Goal: Check status: Check status

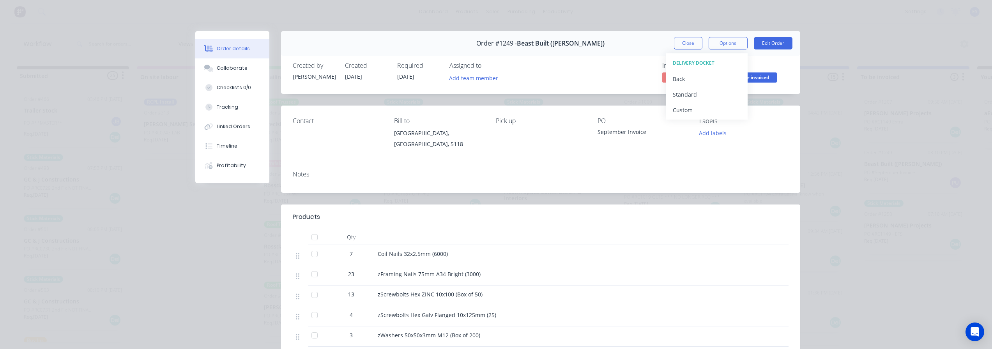
click at [693, 43] on button "Close" at bounding box center [688, 43] width 28 height 12
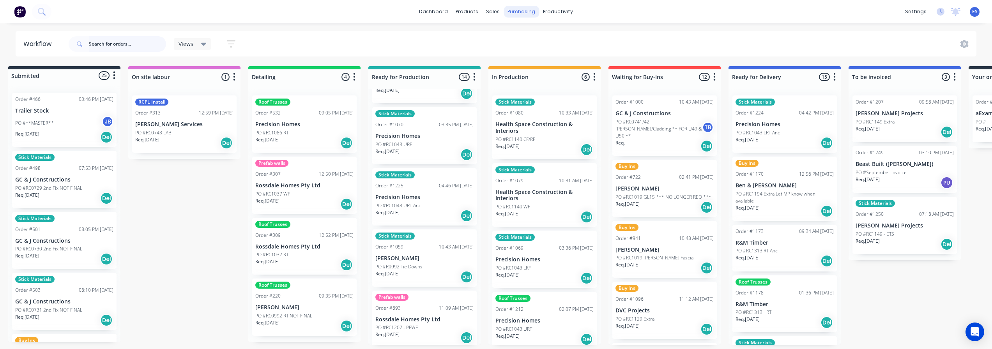
scroll to position [486, 0]
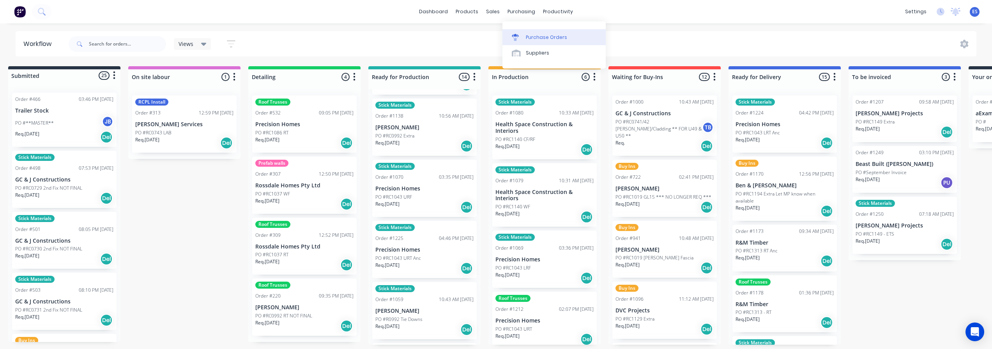
click at [520, 35] on div at bounding box center [518, 37] width 12 height 7
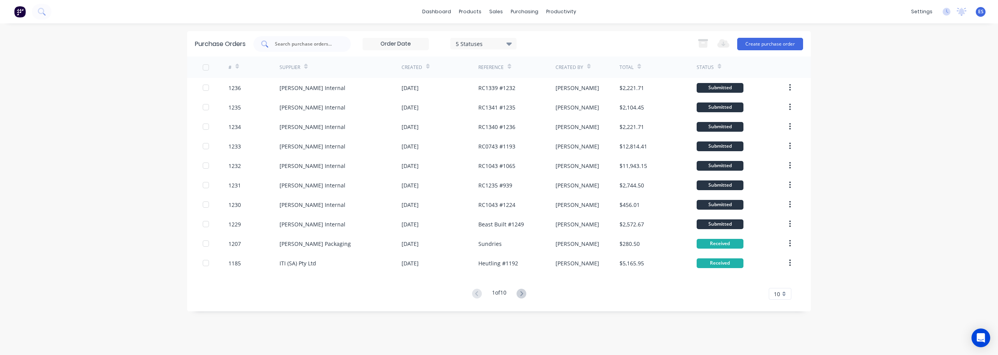
click at [308, 44] on input "text" at bounding box center [306, 44] width 65 height 8
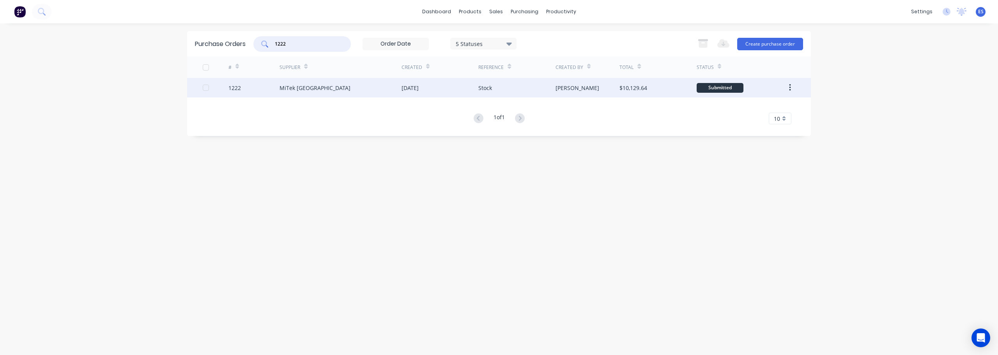
type input "1222"
click at [372, 94] on div "MiTek [GEOGRAPHIC_DATA]" at bounding box center [340, 87] width 122 height 19
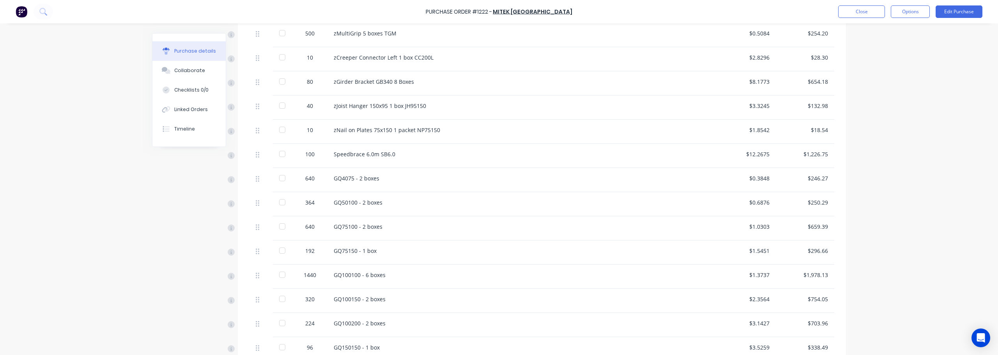
scroll to position [273, 0]
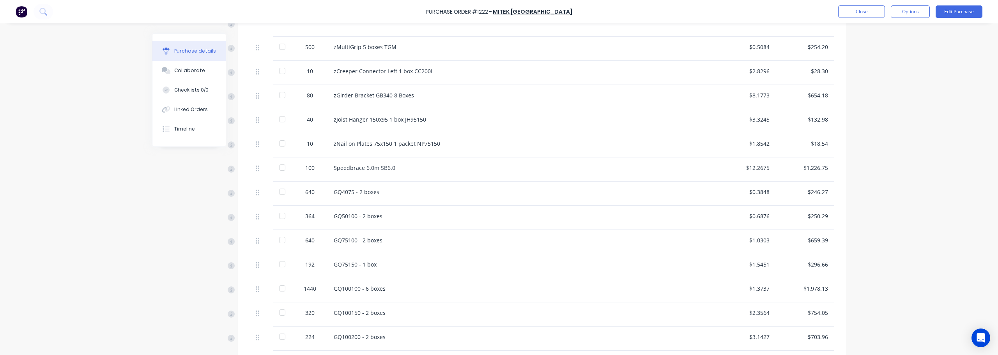
click at [279, 168] on div at bounding box center [282, 168] width 16 height 16
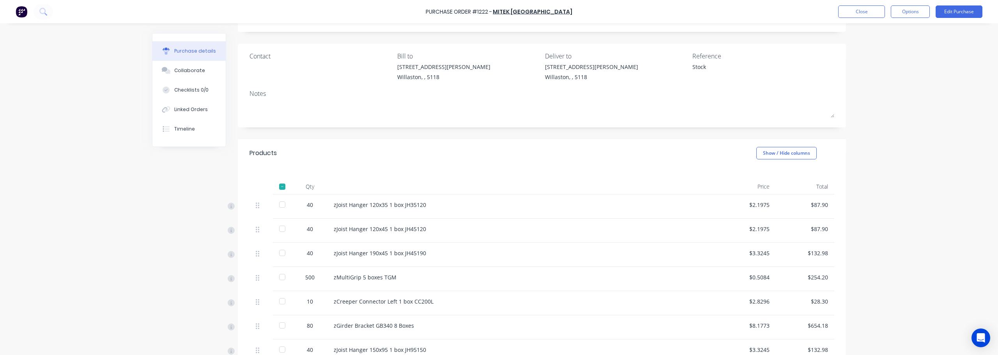
scroll to position [39, 0]
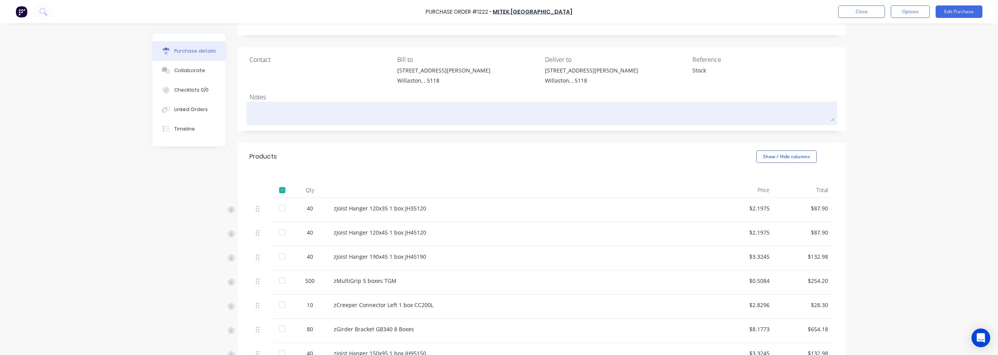
click at [252, 113] on textarea at bounding box center [541, 113] width 585 height 18
type textarea "x"
type textarea "2"
type textarea "x"
type textarea "29"
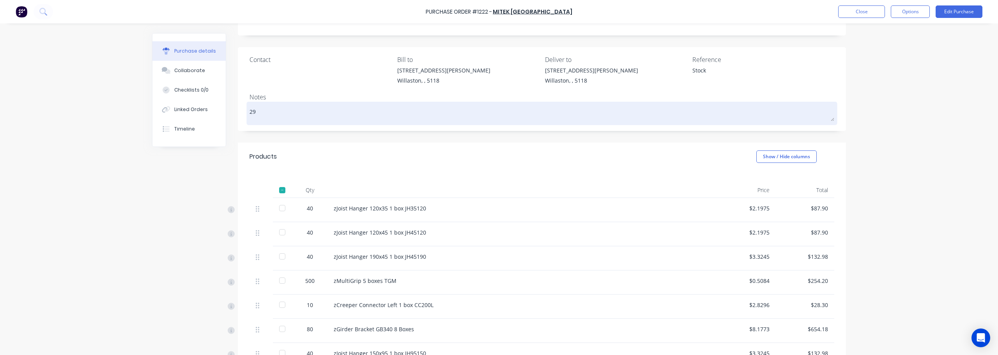
type textarea "x"
type textarea "29/"
type textarea "x"
type textarea "29/0"
type textarea "x"
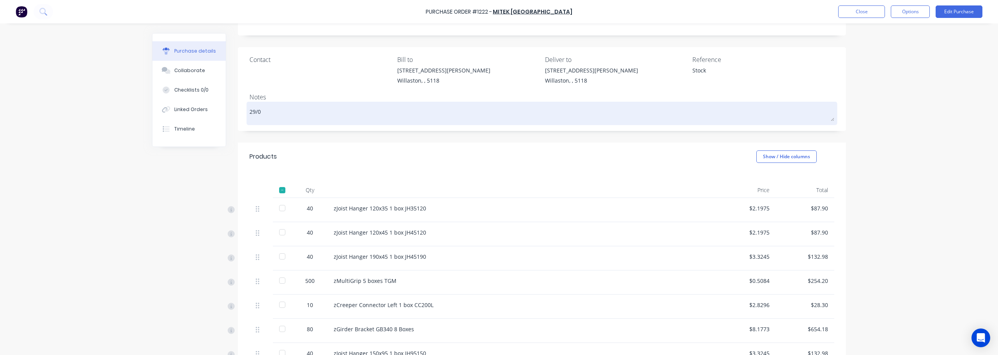
type textarea "29/09"
type textarea "x"
type textarea "29/09-"
type textarea "x"
type textarea "29/09-"
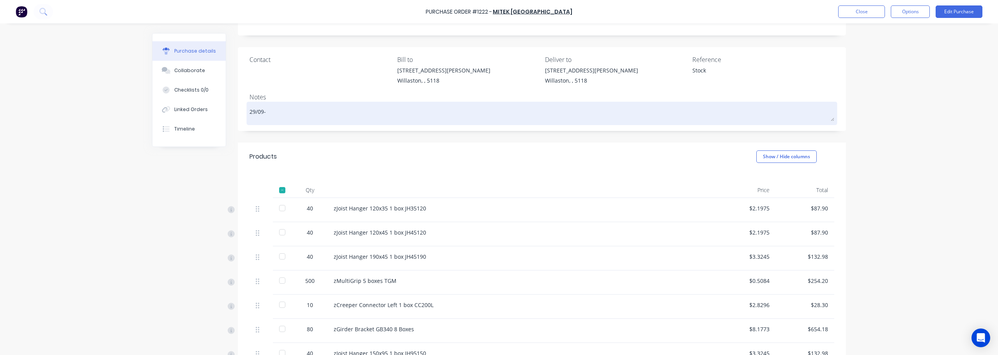
type textarea "x"
type textarea "29/09- S"
type textarea "x"
type textarea "29/09- SB"
type textarea "x"
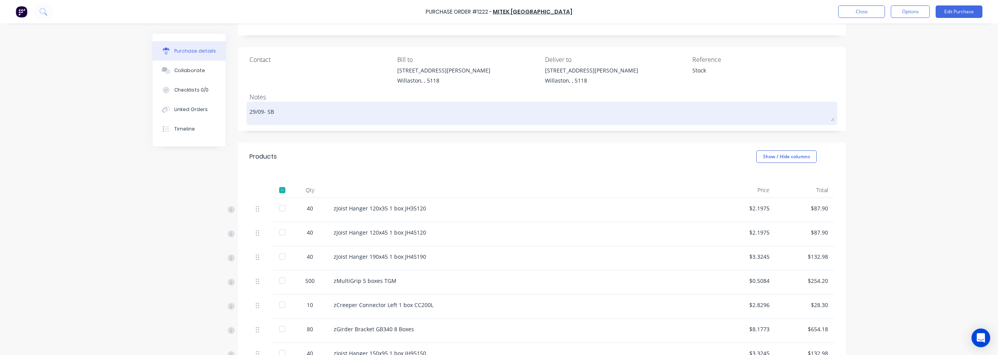
type textarea "29/09- SB"
type textarea "x"
type textarea "29/09- SB r"
type textarea "x"
type textarea "29/09- SB re"
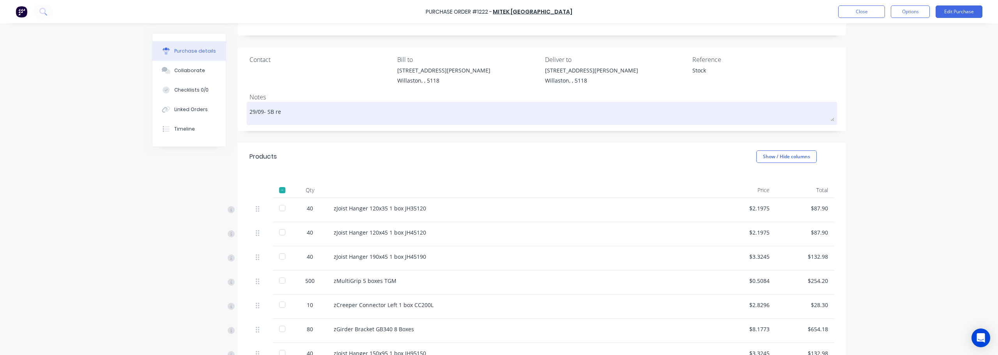
type textarea "x"
type textarea "29/09- SB rec"
type textarea "x"
type textarea "29/09- SB reci"
type textarea "x"
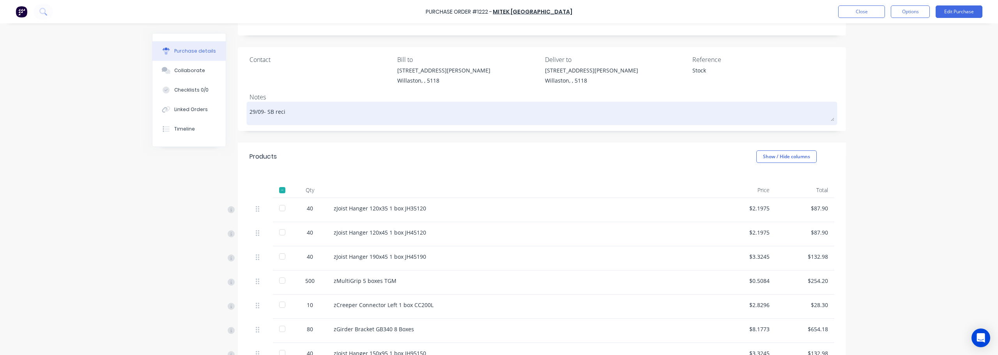
type textarea "29/09- SB reciv"
type textarea "x"
type textarea "29/09- SB recive"
type textarea "x"
type textarea "29/09- SB recived"
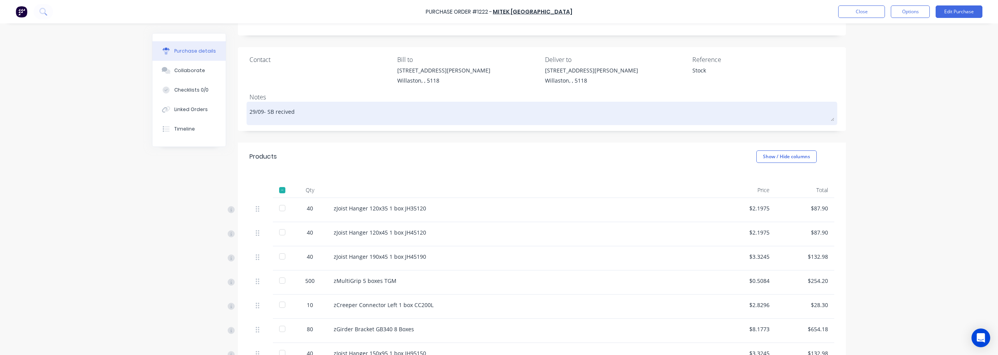
type textarea "x"
type textarea "29/09- SB recived"
type textarea "x"
type textarea "29/09- SB recived"
type textarea "x"
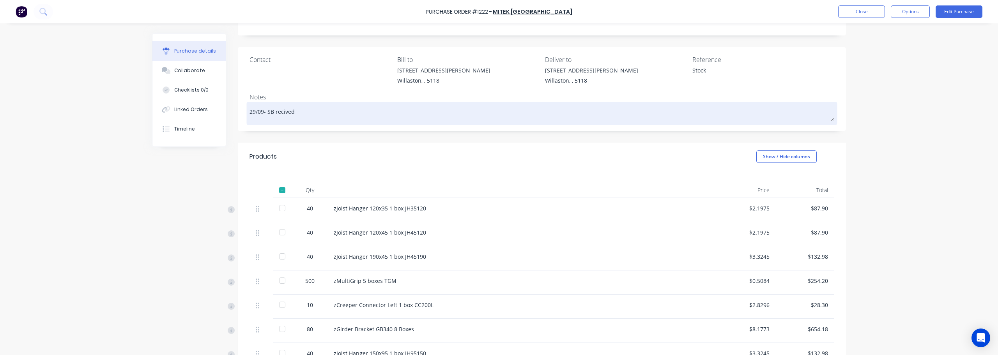
type textarea "29/09- SB recive"
type textarea "x"
type textarea "29/09- SB reciv"
type textarea "x"
type textarea "29/09- SB reci"
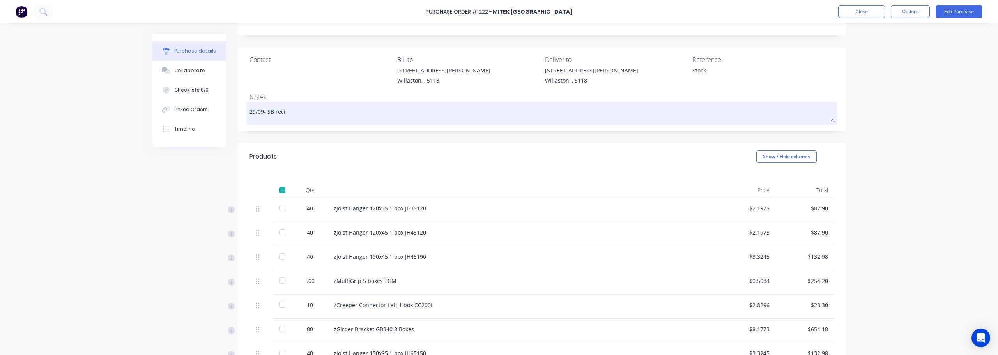
type textarea "x"
type textarea "29/09- SB recie"
type textarea "x"
type textarea "29/09- SB reciev"
type textarea "x"
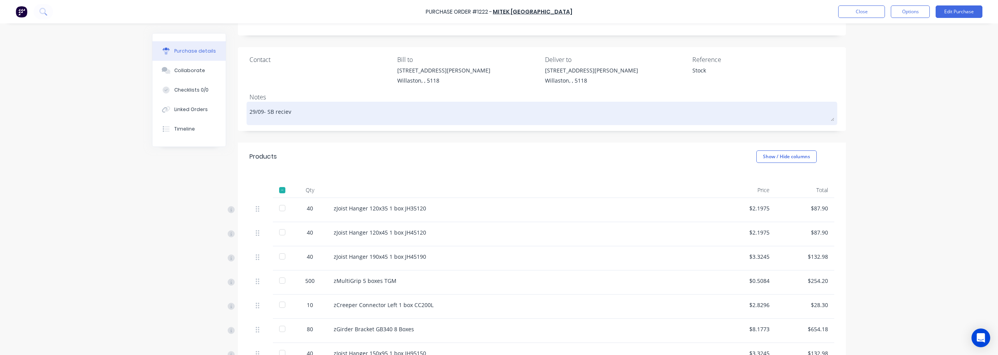
type textarea "29/09- SB recieve"
type textarea "x"
type textarea "29/09- SB recieved"
type textarea "x"
type textarea "29/09- SB recieved"
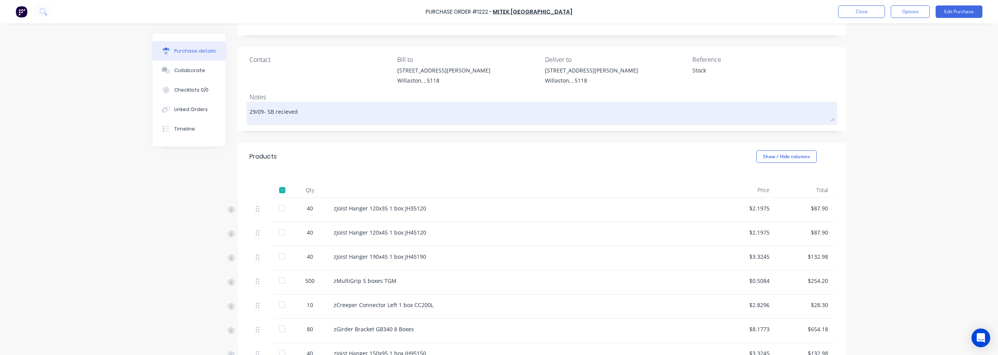
type textarea "x"
type textarea "29/09- SB recieved E"
type textarea "x"
type textarea "29/09- SB recieved ES"
type textarea "x"
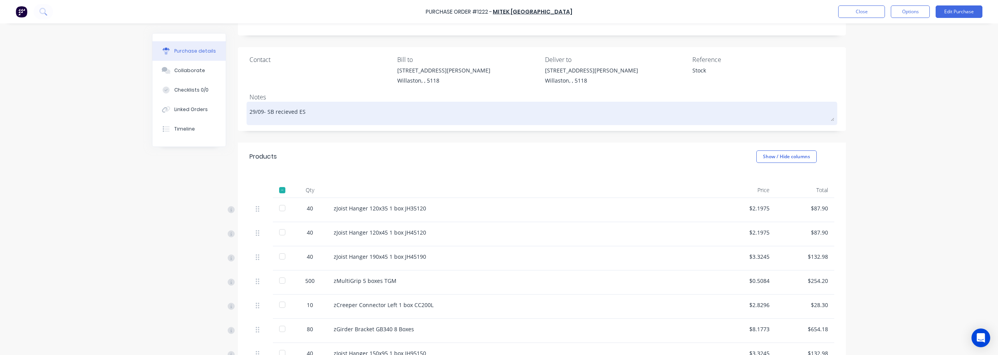
type textarea "29/09- SB received ES"
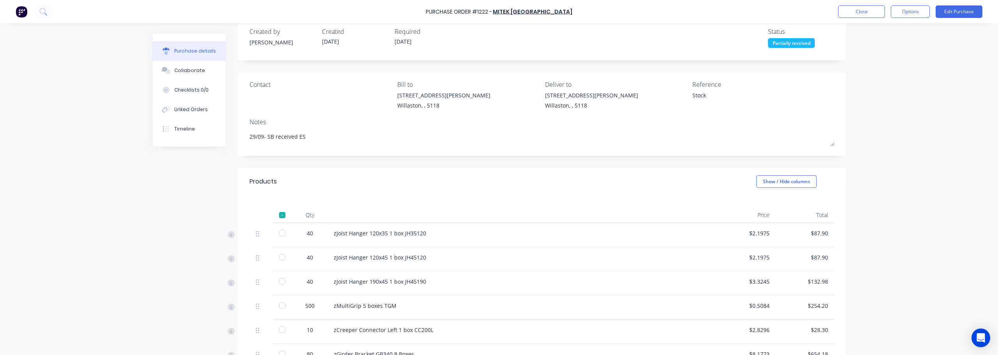
scroll to position [0, 0]
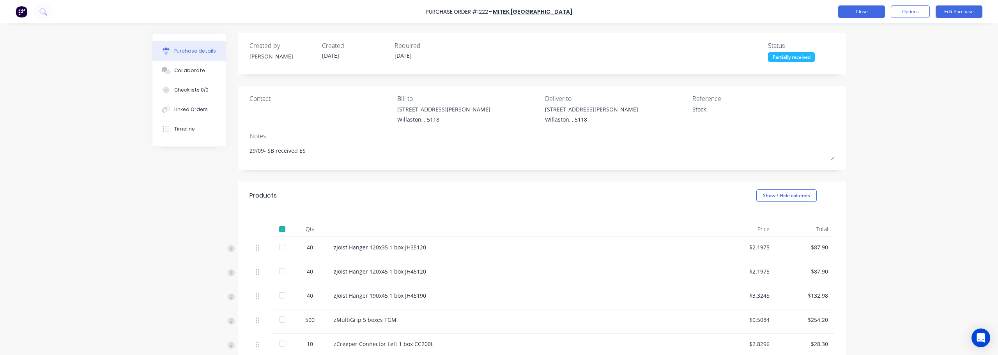
click at [866, 12] on button "Close" at bounding box center [861, 11] width 47 height 12
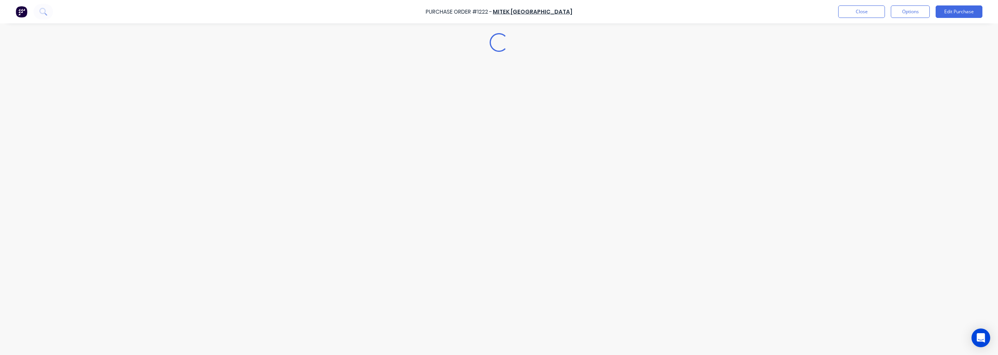
type textarea "x"
